Goal: Information Seeking & Learning: Check status

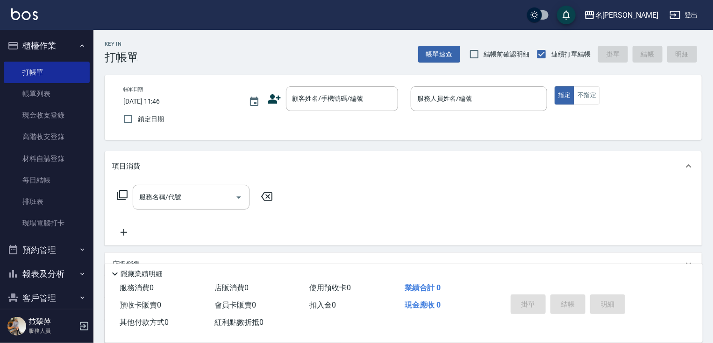
drag, startPoint x: 88, startPoint y: 237, endPoint x: 90, endPoint y: 264, distance: 27.2
click at [90, 264] on nav "櫃檯作業 打帳單 帳單列表 現金收支登錄 高階收支登錄 材料自購登錄 每日結帳 排班表 現場電腦打卡 預約管理 預約管理 單日預約紀錄 單週預約紀錄 報表及分…" at bounding box center [46, 169] width 93 height 279
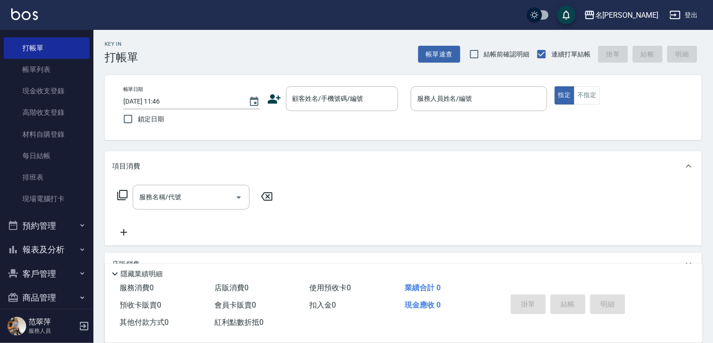
scroll to position [36, 0]
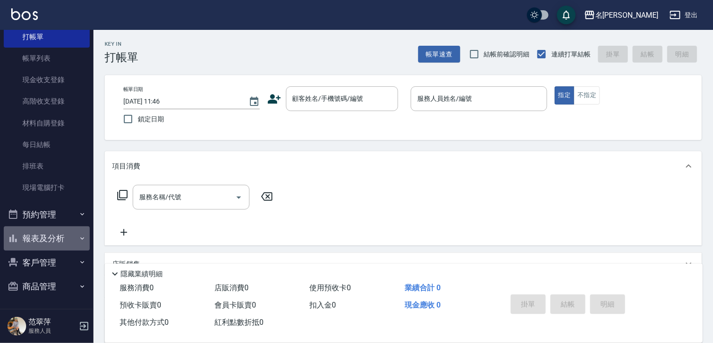
click at [51, 236] on button "報表及分析" at bounding box center [47, 239] width 86 height 24
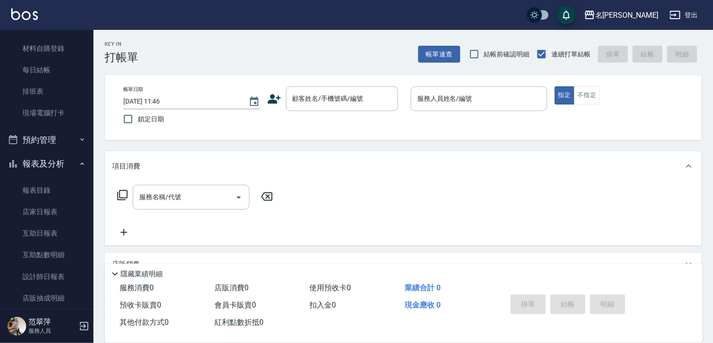
scroll to position [118, 0]
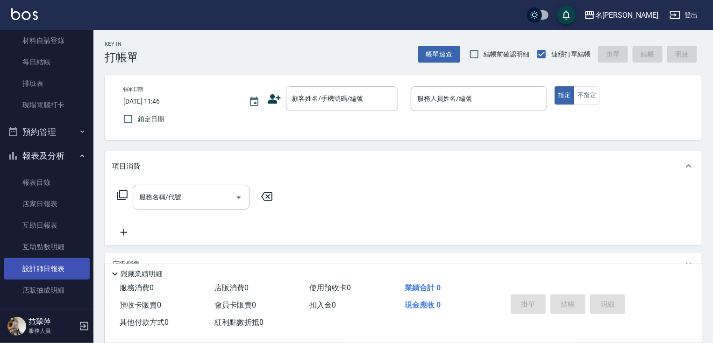
click at [51, 267] on link "設計師日報表" at bounding box center [47, 268] width 86 height 21
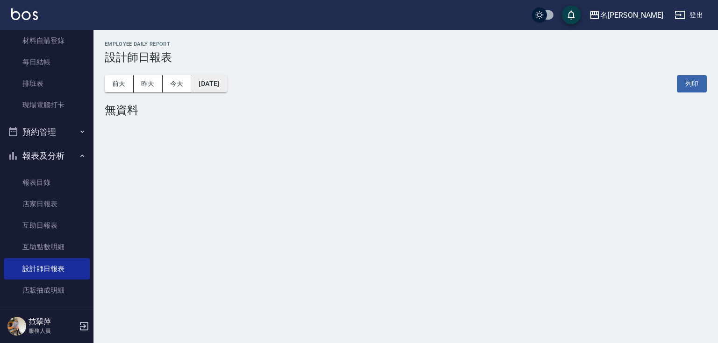
click at [222, 89] on button "[DATE]" at bounding box center [209, 83] width 36 height 17
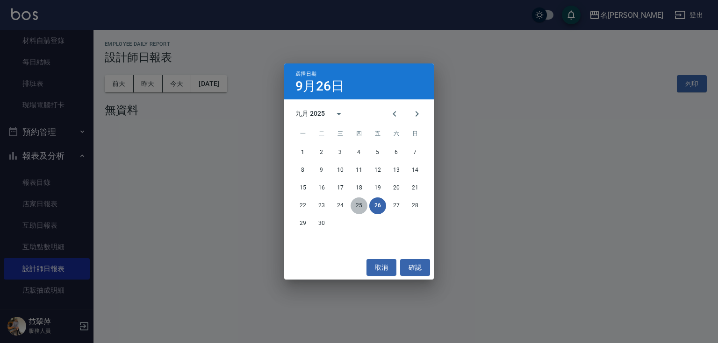
click at [362, 204] on button "25" at bounding box center [358, 206] width 17 height 17
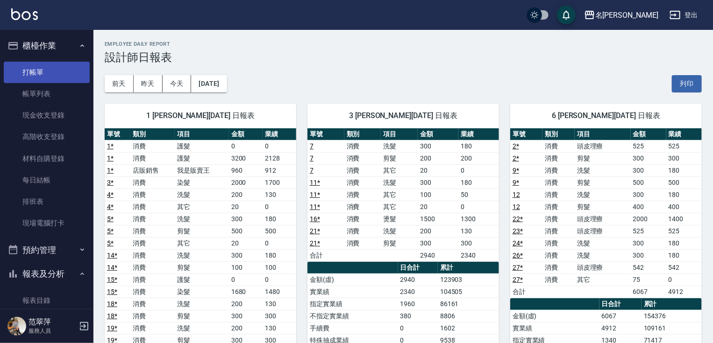
click at [33, 66] on link "打帳單" at bounding box center [47, 72] width 86 height 21
